Goal: Find specific page/section: Find specific page/section

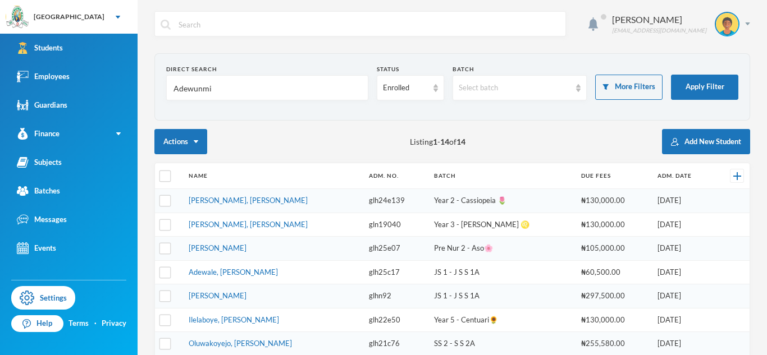
click at [79, 69] on link "Employees" at bounding box center [68, 76] width 137 height 29
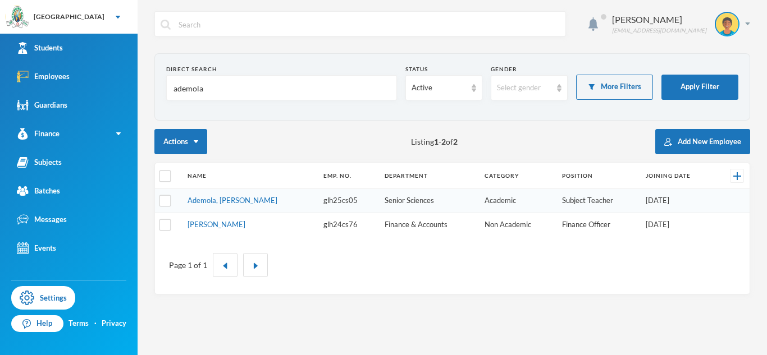
click at [200, 93] on input "ademola" at bounding box center [281, 88] width 218 height 25
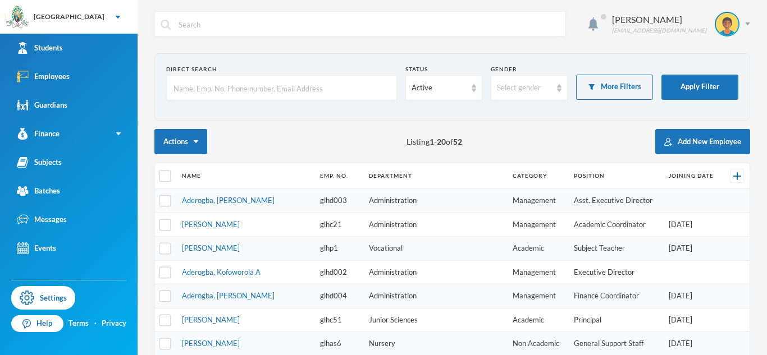
click at [327, 88] on input "text" at bounding box center [281, 88] width 218 height 25
type input "[PERSON_NAME]"
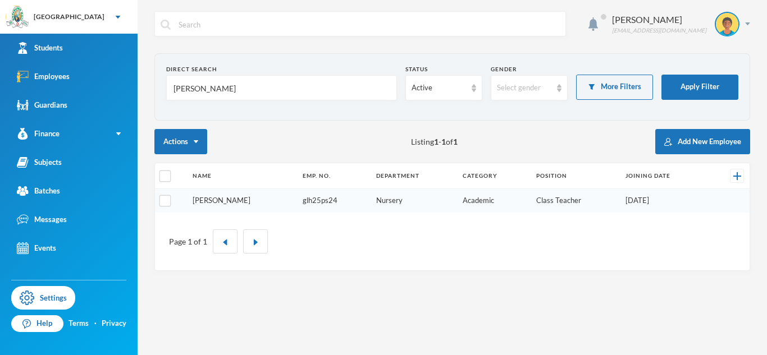
click at [228, 203] on link "[PERSON_NAME]" at bounding box center [221, 200] width 58 height 9
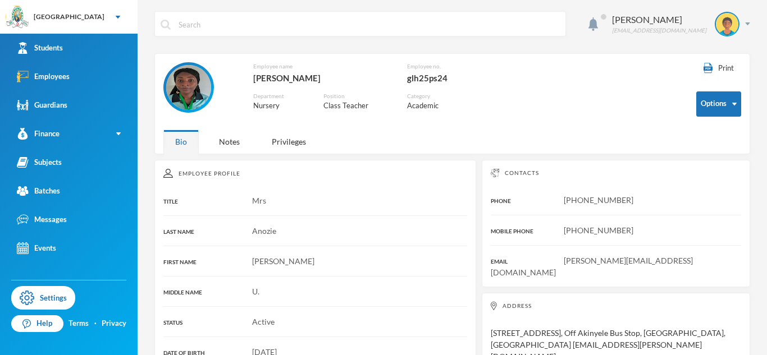
scroll to position [61, 0]
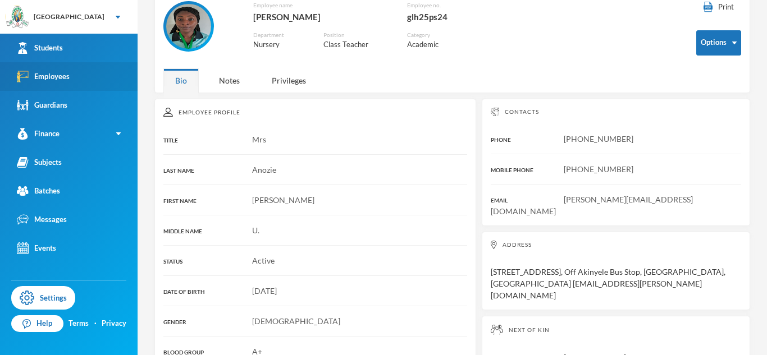
click at [75, 67] on link "Employees" at bounding box center [68, 76] width 137 height 29
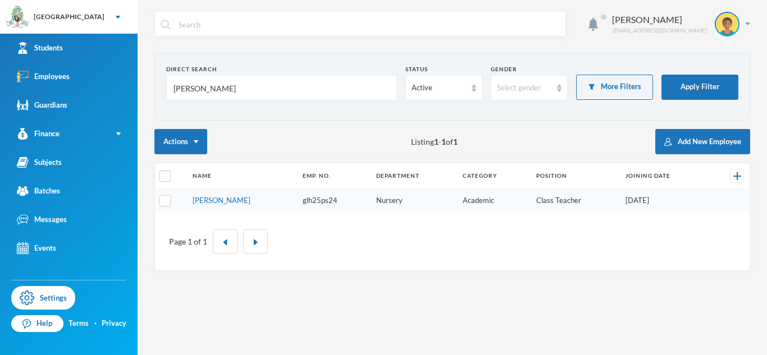
click at [182, 91] on input "[PERSON_NAME]" at bounding box center [281, 88] width 218 height 25
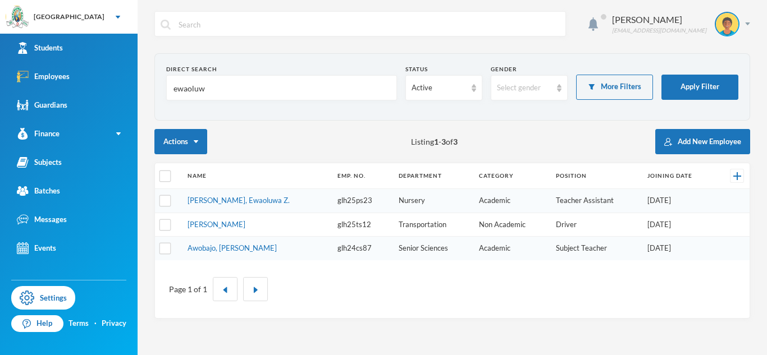
type input "ewaoluwa"
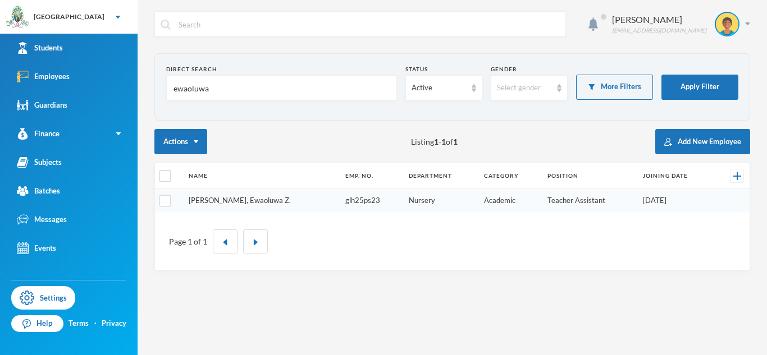
click at [244, 200] on link "[PERSON_NAME], Ewaoluwa Z." at bounding box center [240, 200] width 102 height 9
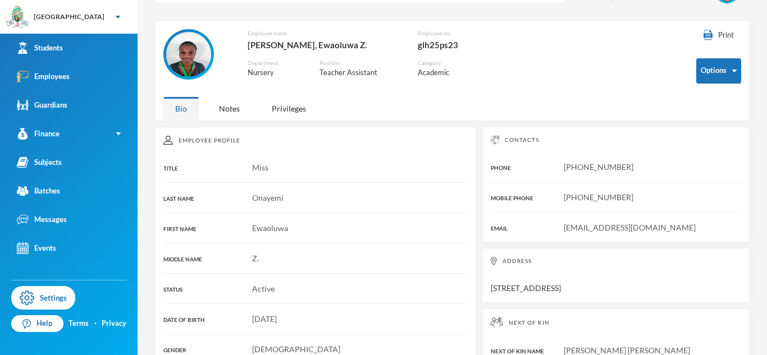
scroll to position [36, 0]
